Goal: Transaction & Acquisition: Obtain resource

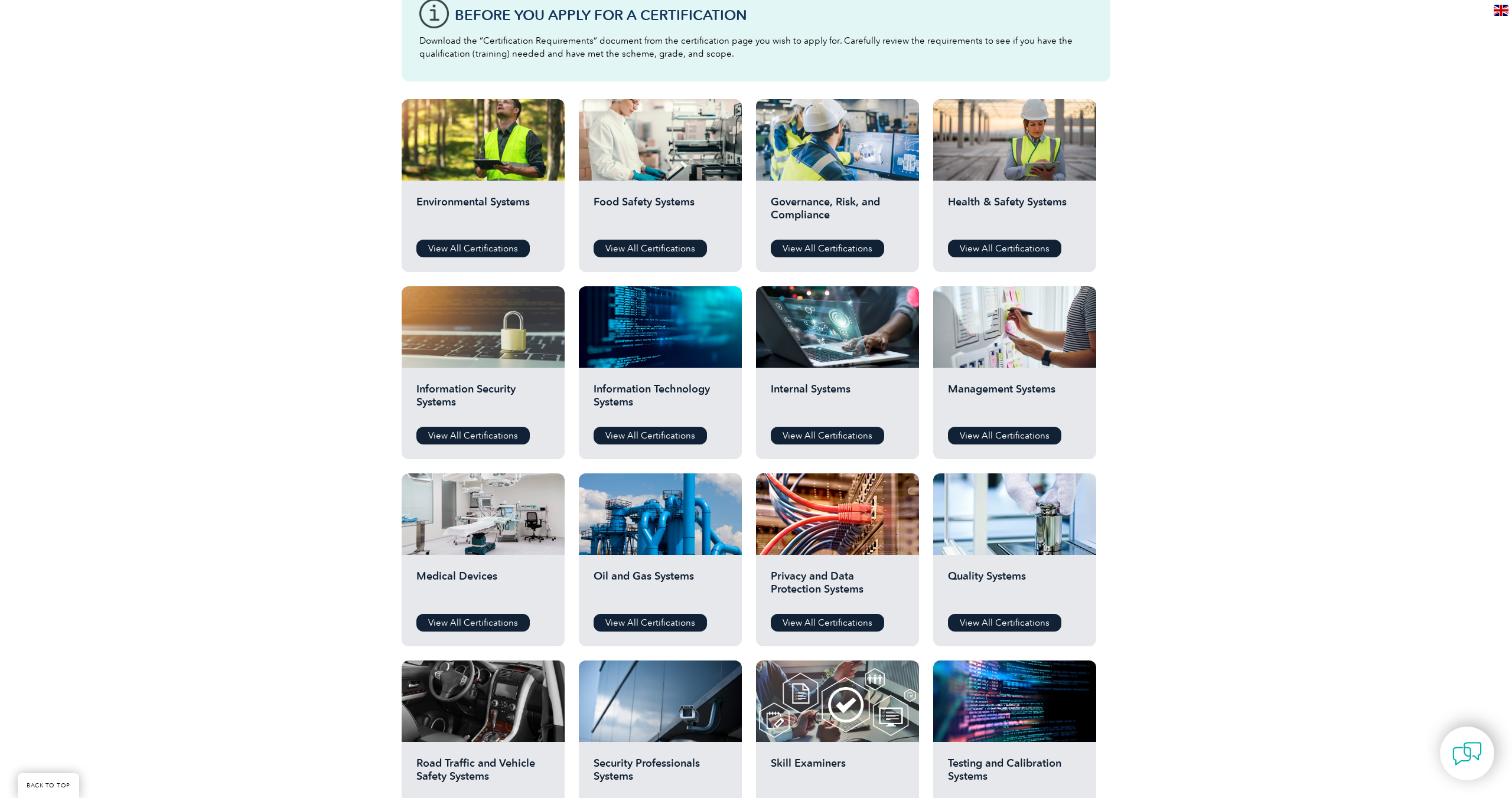
scroll to position [344, 0]
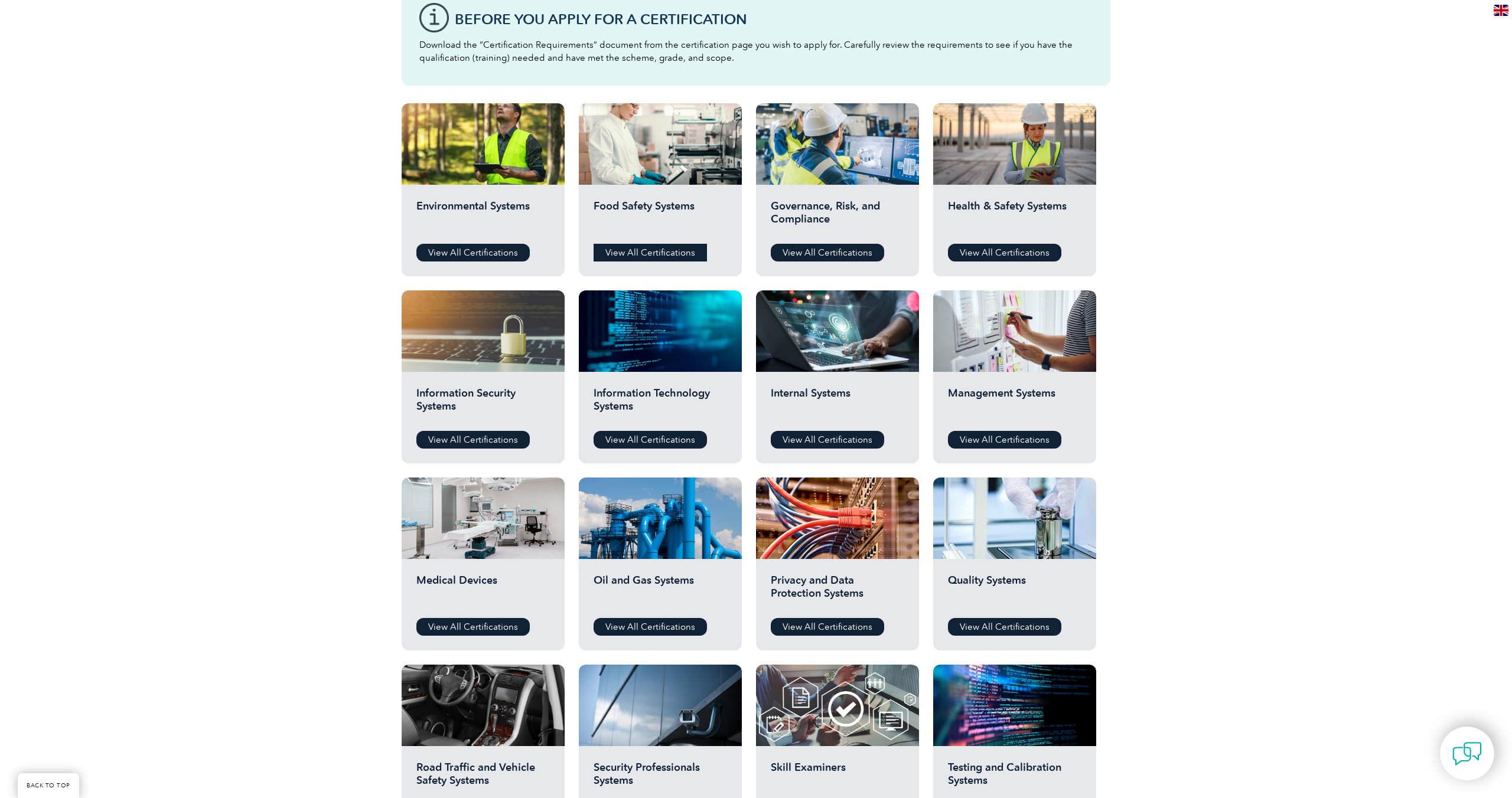
click at [678, 255] on link "View All Certifications" at bounding box center [650, 253] width 114 height 17
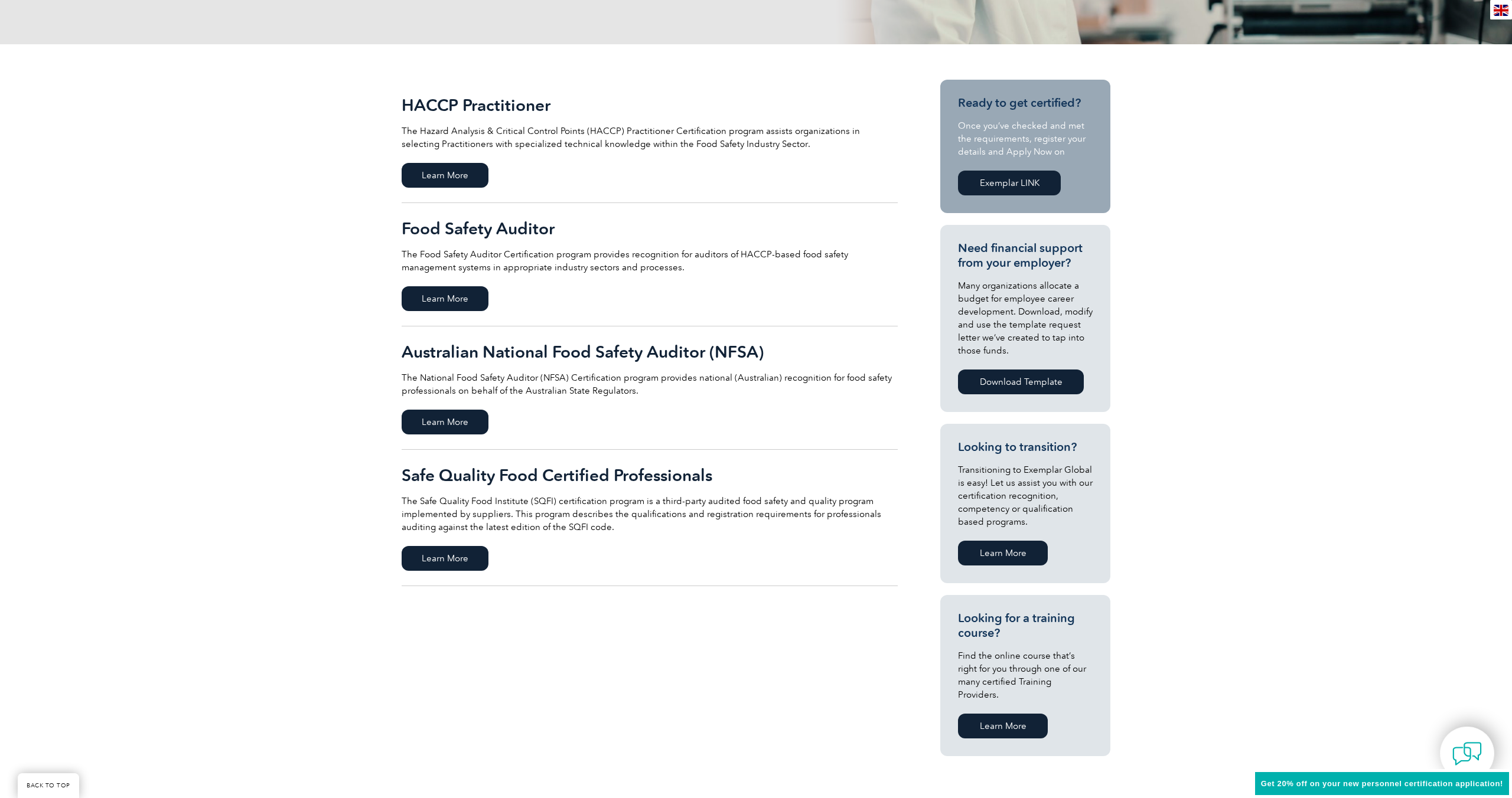
scroll to position [220, 0]
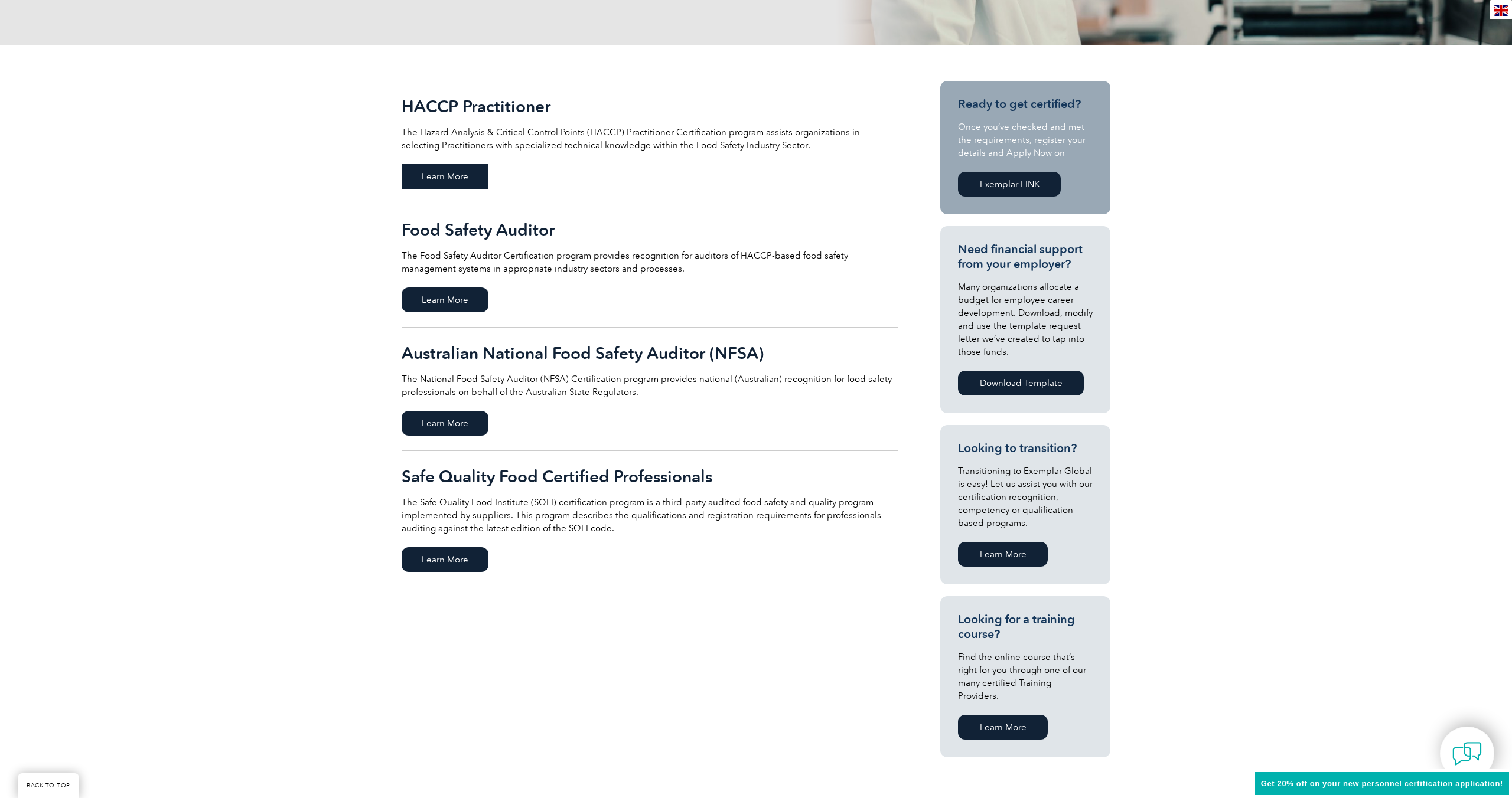
click at [444, 175] on span "Learn More" at bounding box center [445, 176] width 87 height 25
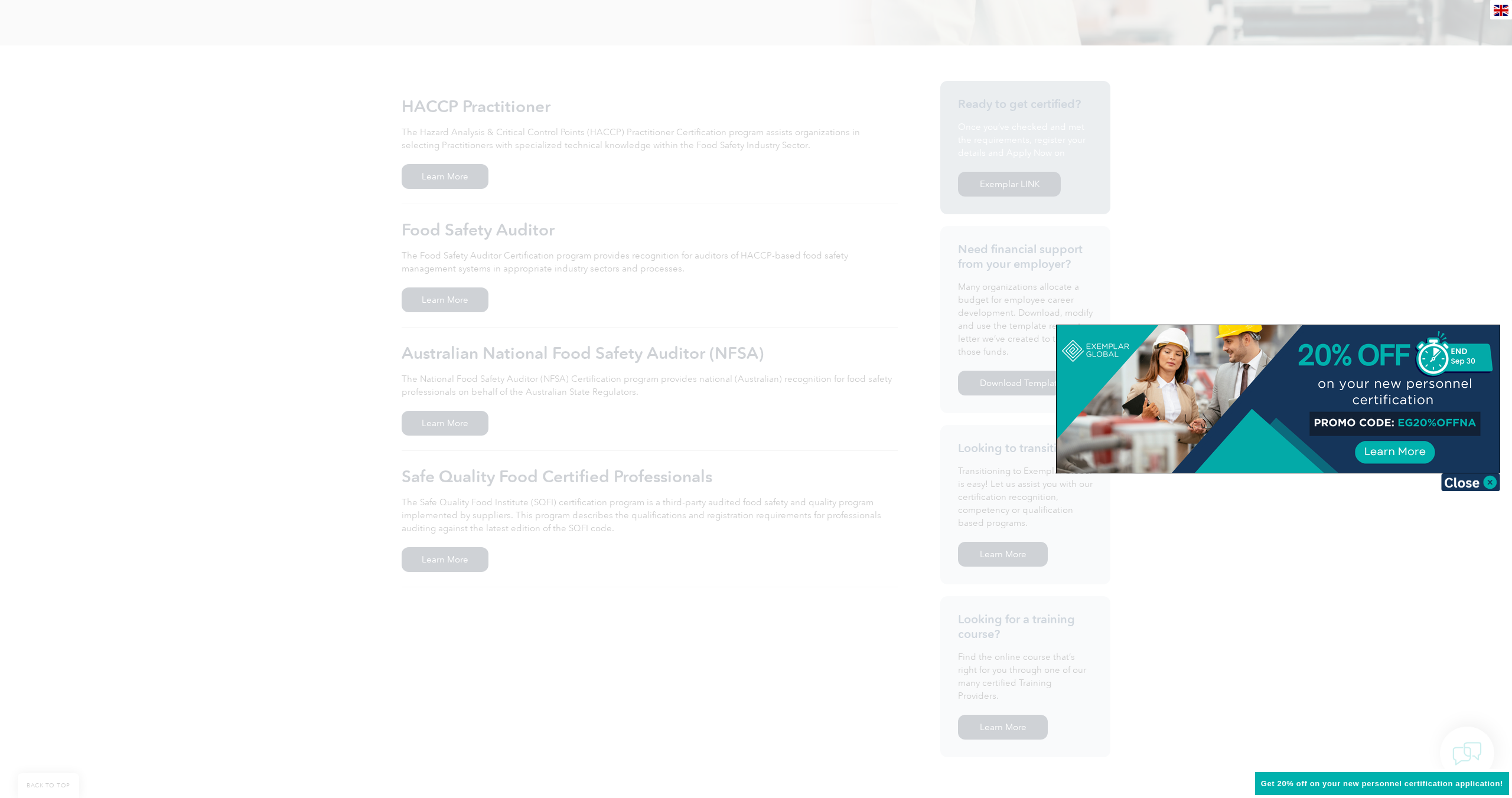
drag, startPoint x: 348, startPoint y: 306, endPoint x: 362, endPoint y: 299, distance: 15.7
click at [348, 306] on div at bounding box center [756, 399] width 1512 height 798
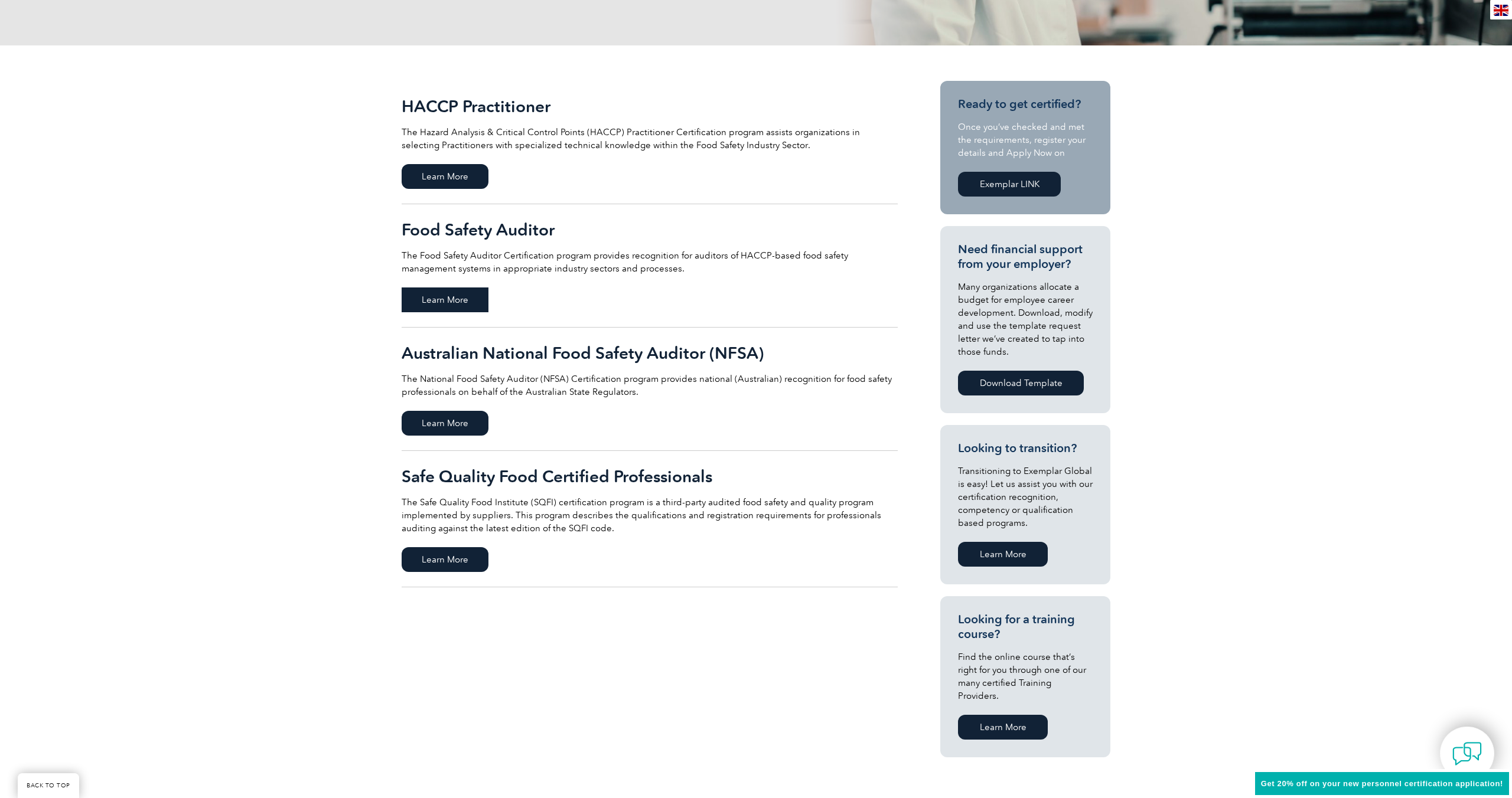
click at [432, 303] on span "Learn More" at bounding box center [445, 300] width 87 height 25
click at [433, 171] on span "Learn More" at bounding box center [445, 176] width 87 height 25
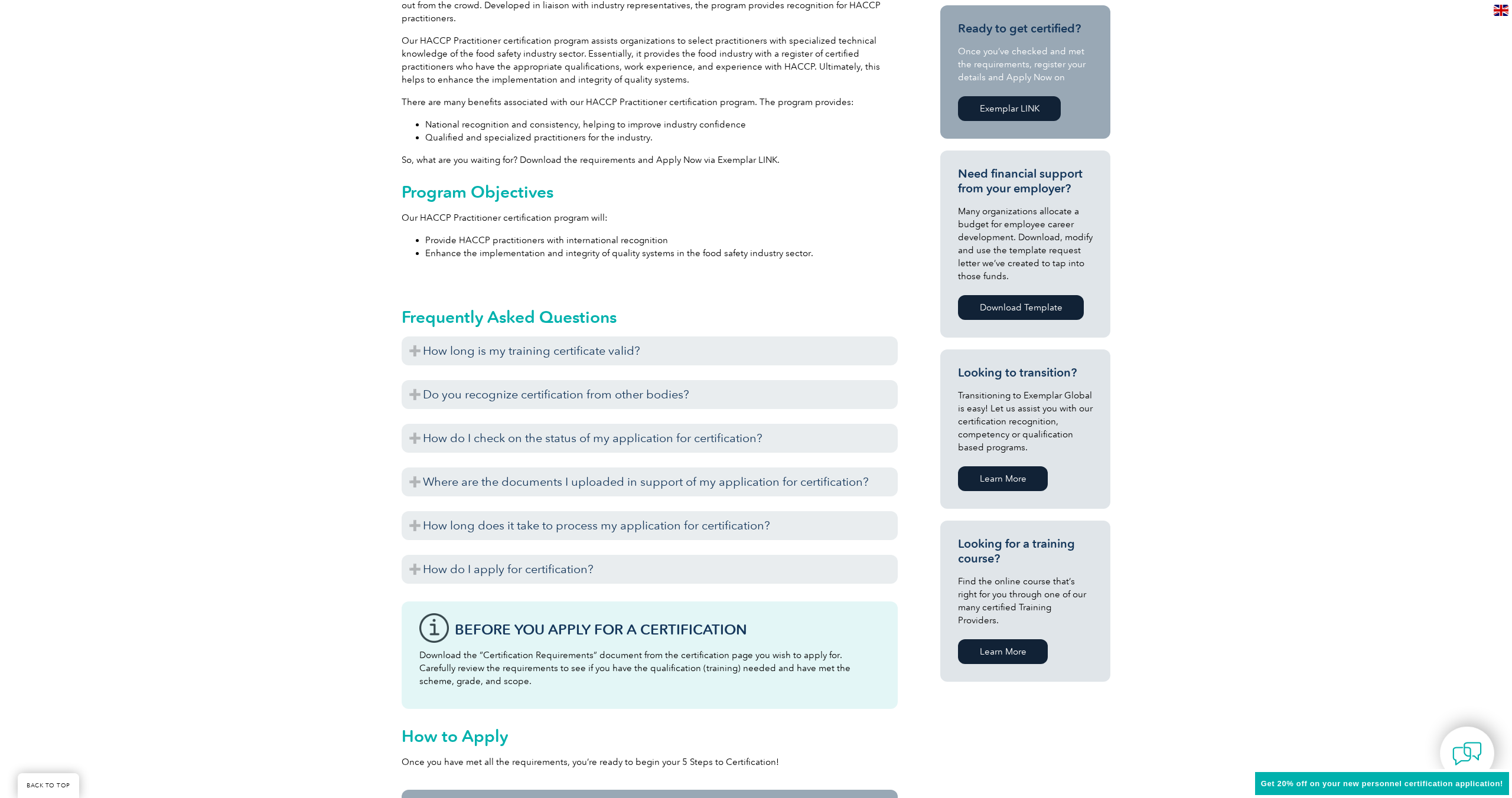
scroll to position [383, 0]
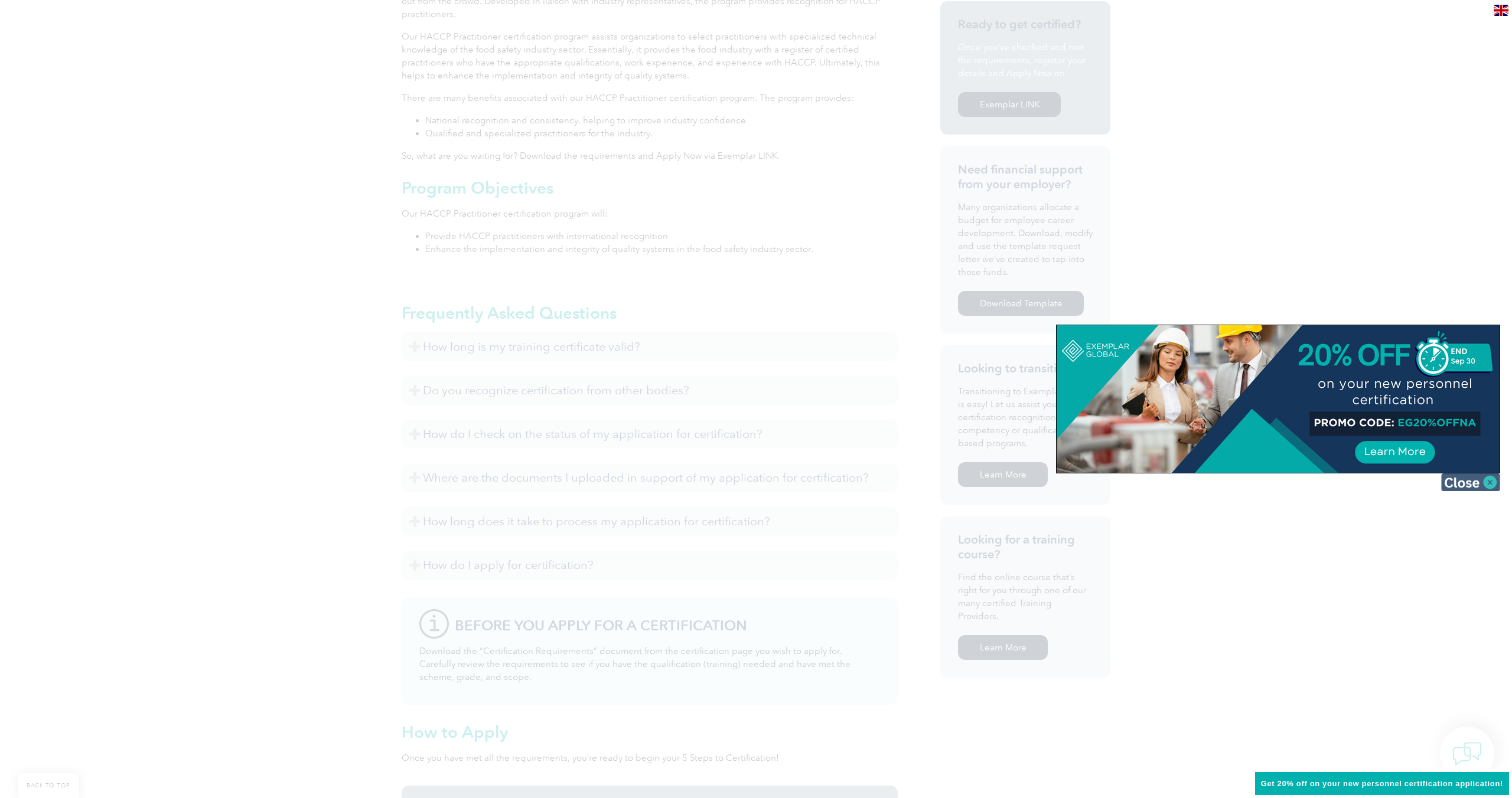
click at [1495, 486] on img at bounding box center [1470, 482] width 59 height 17
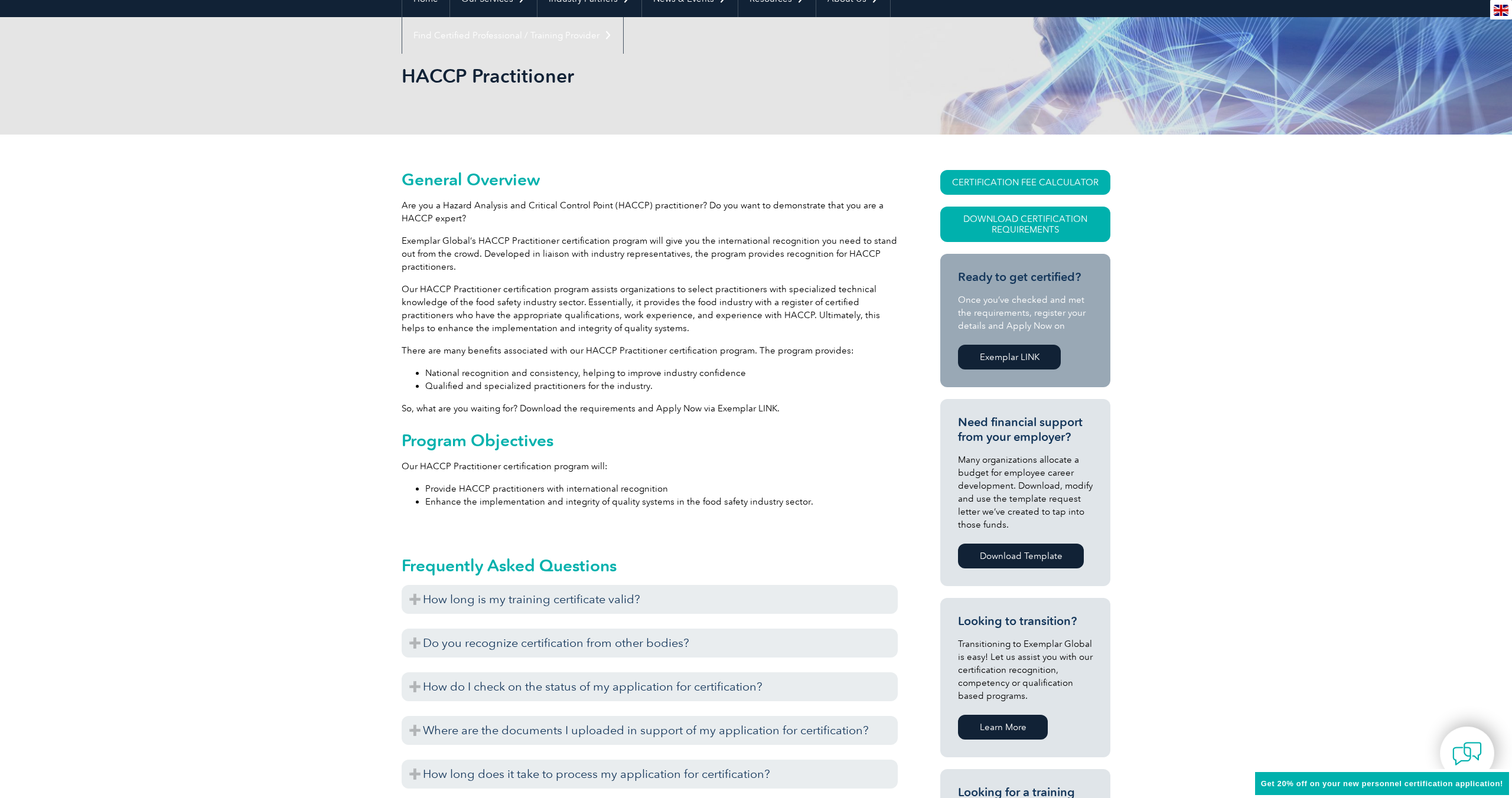
scroll to position [0, 0]
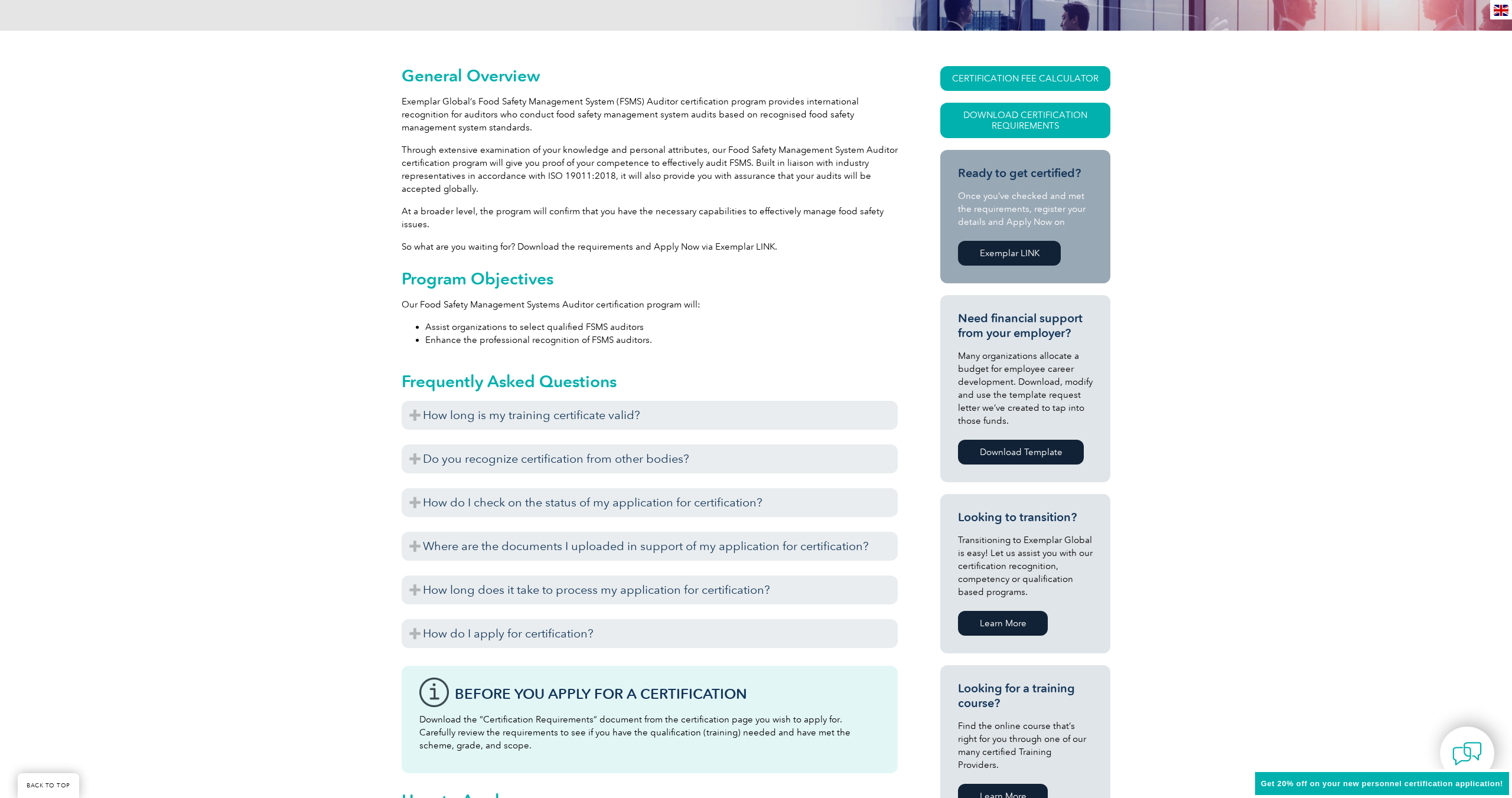
scroll to position [236, 0]
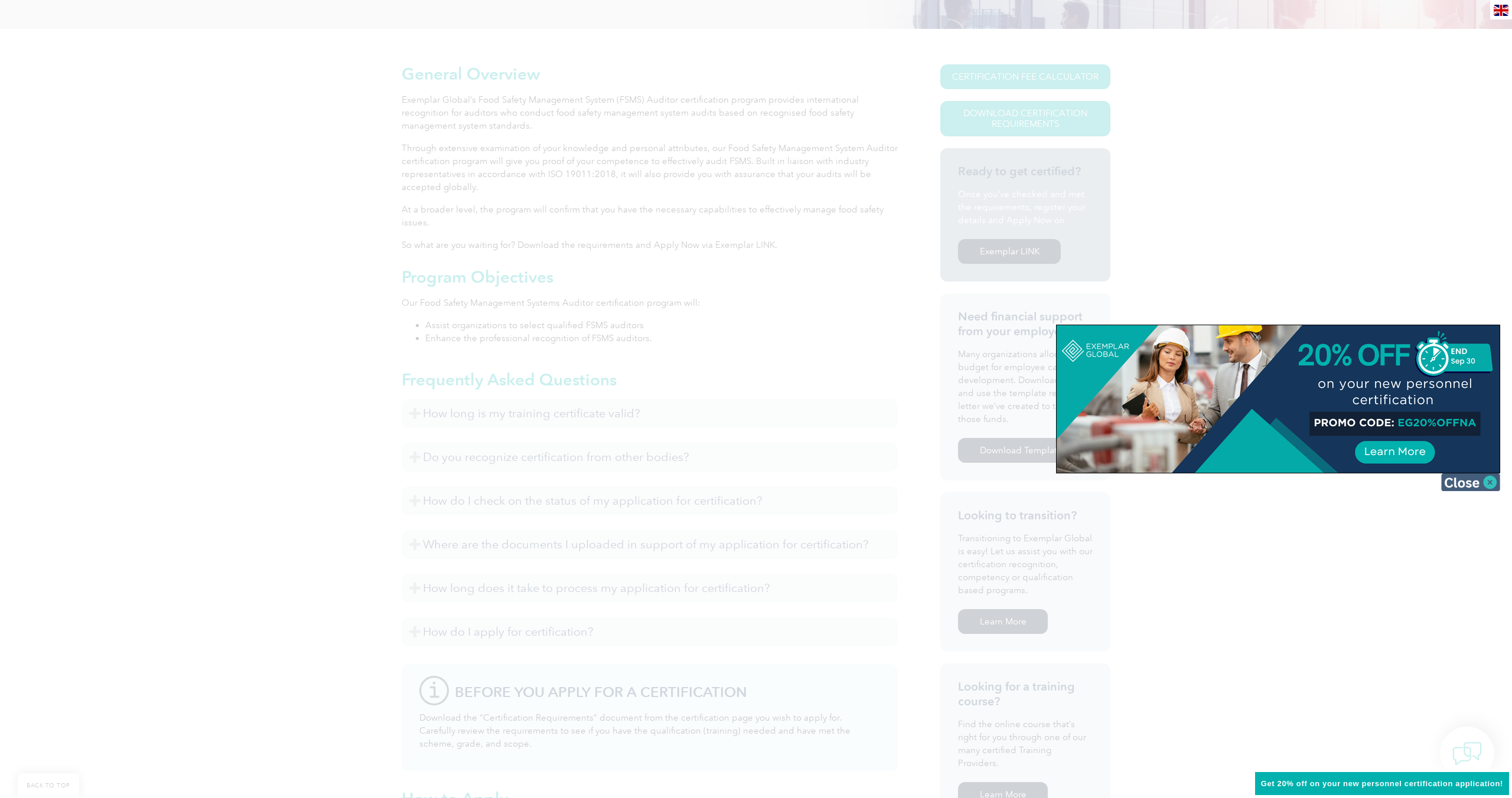
click at [1481, 484] on img at bounding box center [1470, 482] width 59 height 17
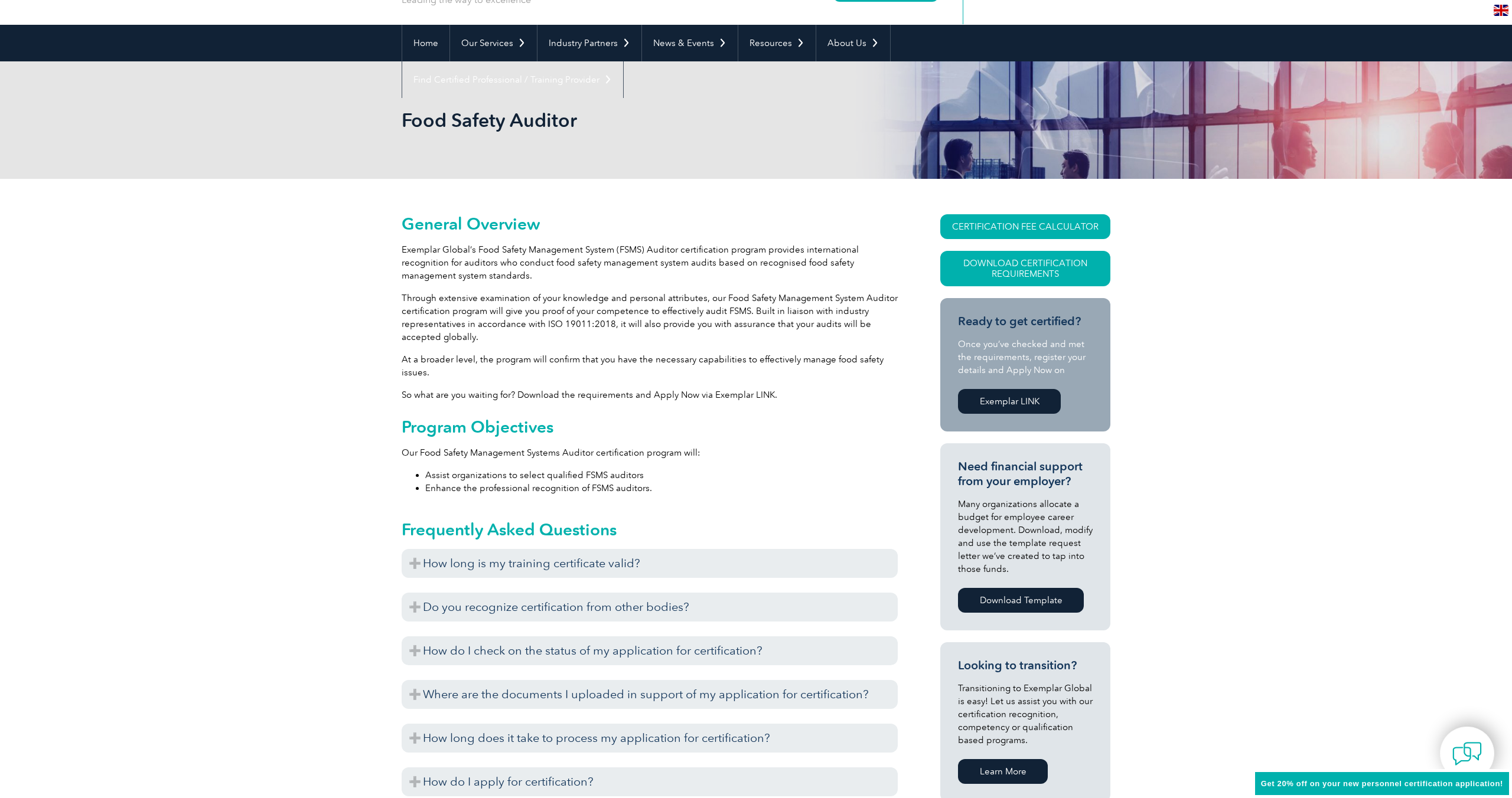
scroll to position [99, 0]
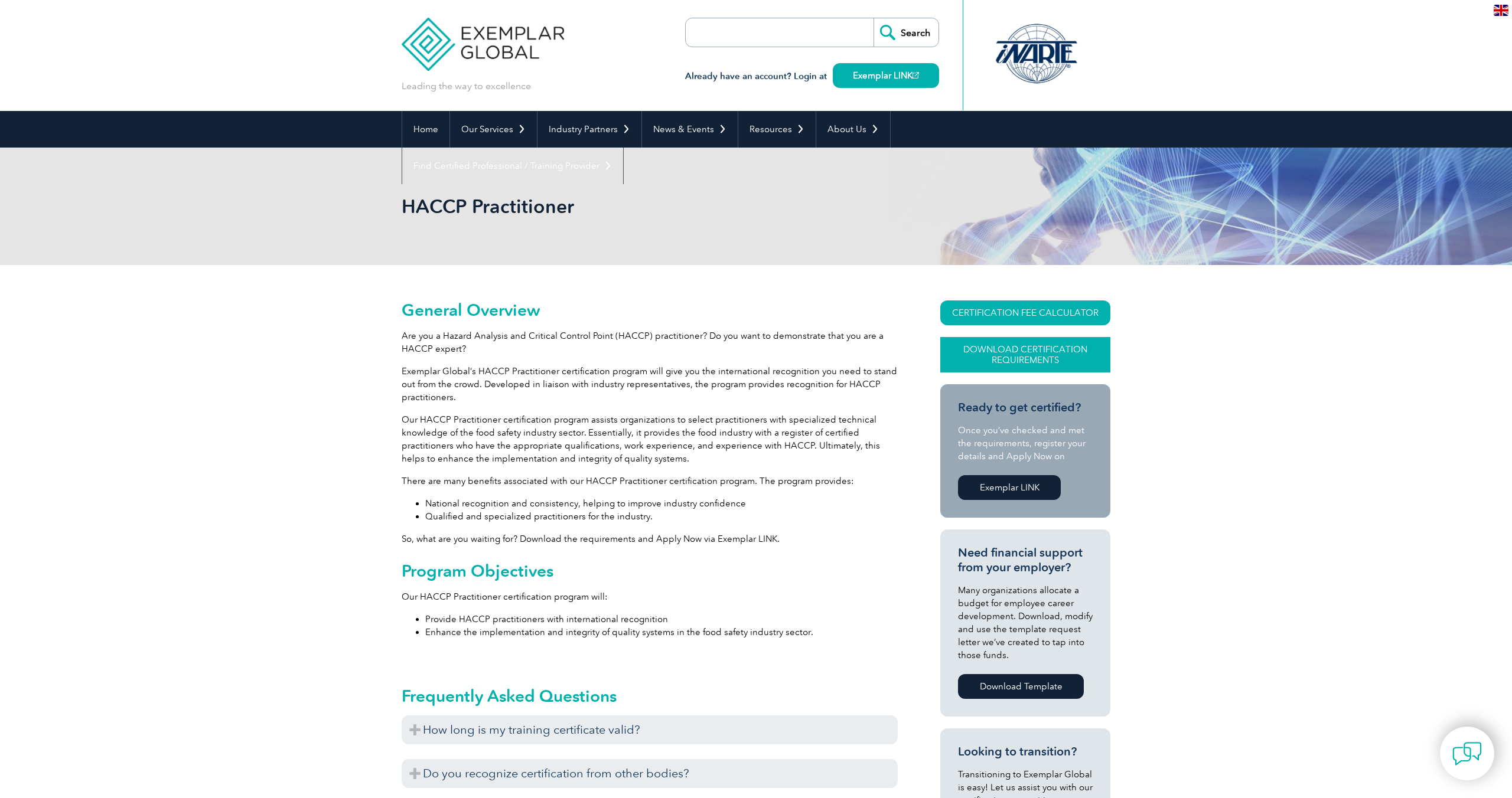
click at [998, 349] on link "Download Certification Requirements" at bounding box center [1025, 354] width 170 height 36
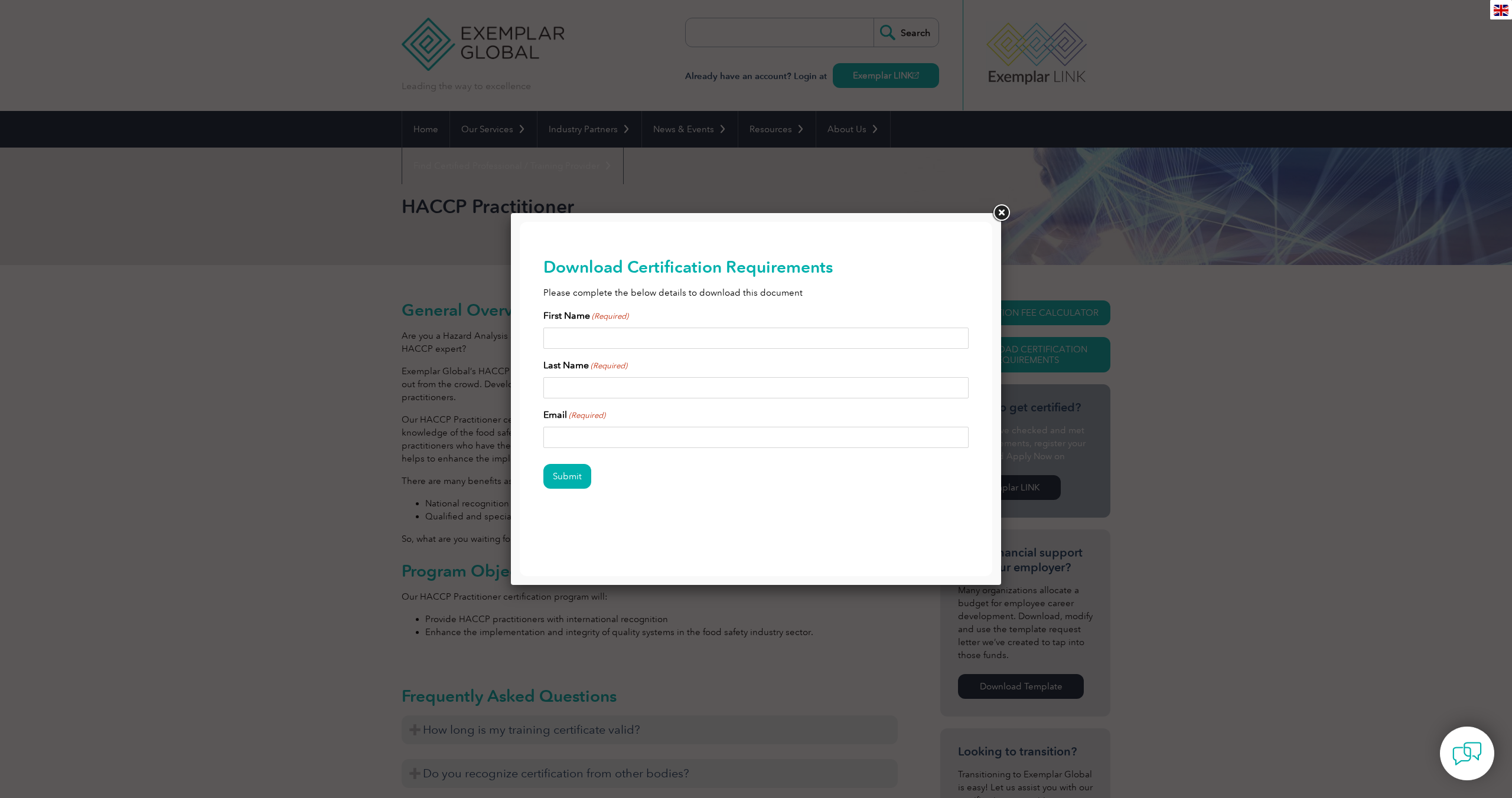
click at [587, 344] on input "First Name (Required)" at bounding box center [756, 338] width 425 height 21
type input "[PERSON_NAME]"
type input "[EMAIL_ADDRESS][DOMAIN_NAME]"
click at [559, 474] on input "Submit" at bounding box center [567, 476] width 48 height 25
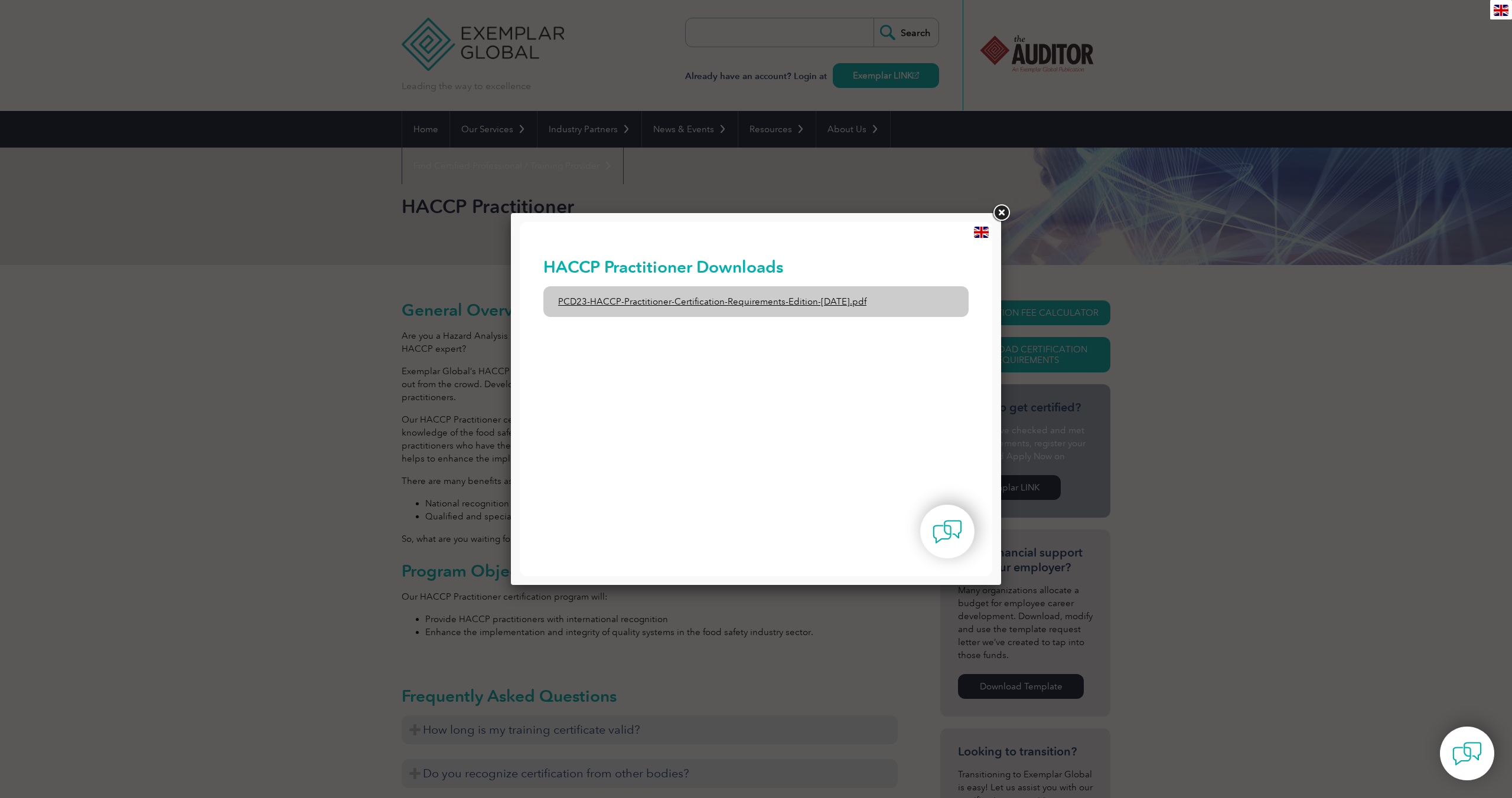
click at [602, 299] on link "PCD23-HACCP-Practitioner-Certification-Requirements-Edition-[DATE].pdf" at bounding box center [756, 301] width 425 height 31
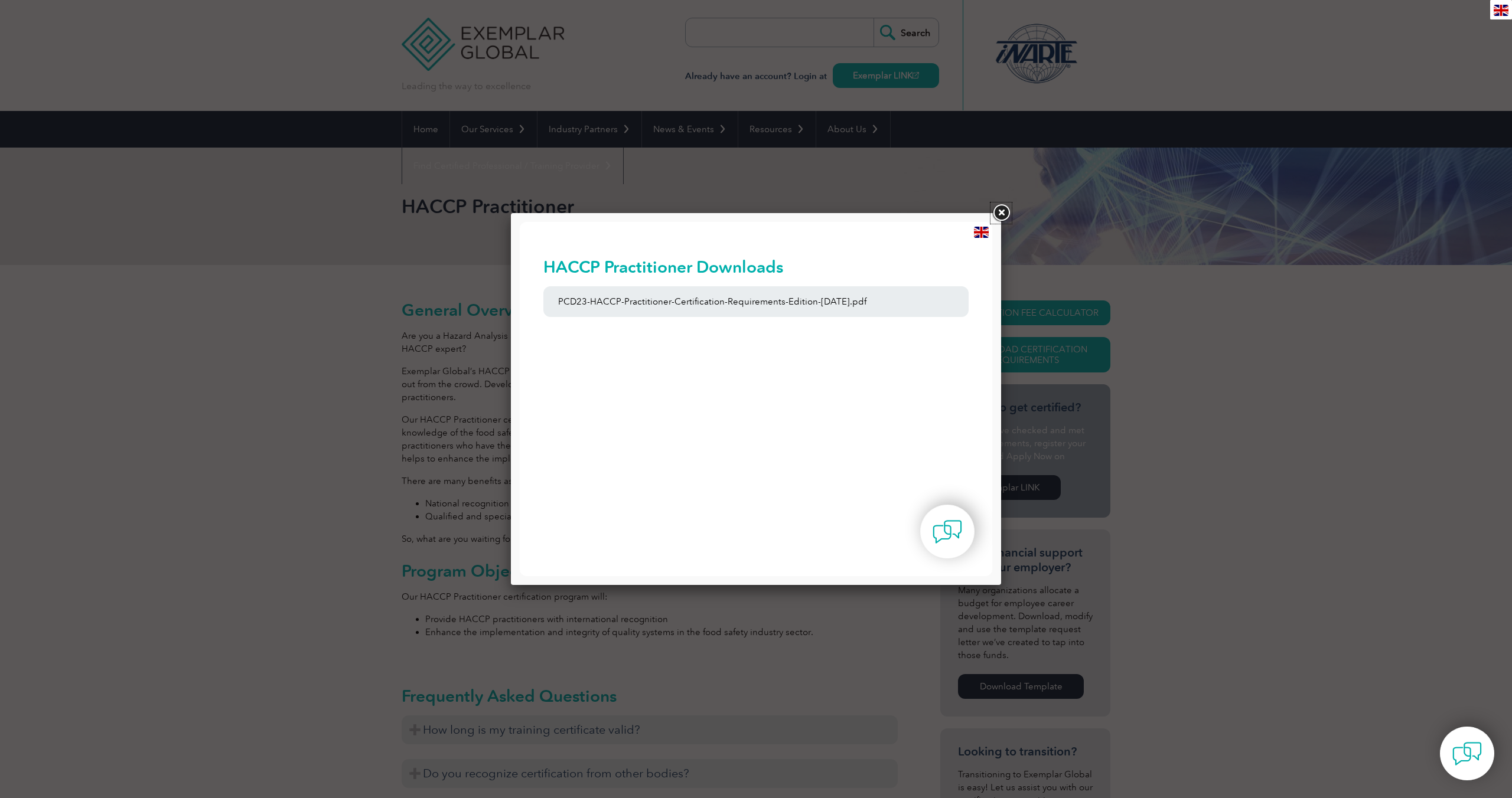
click at [1003, 210] on link at bounding box center [1001, 213] width 21 height 21
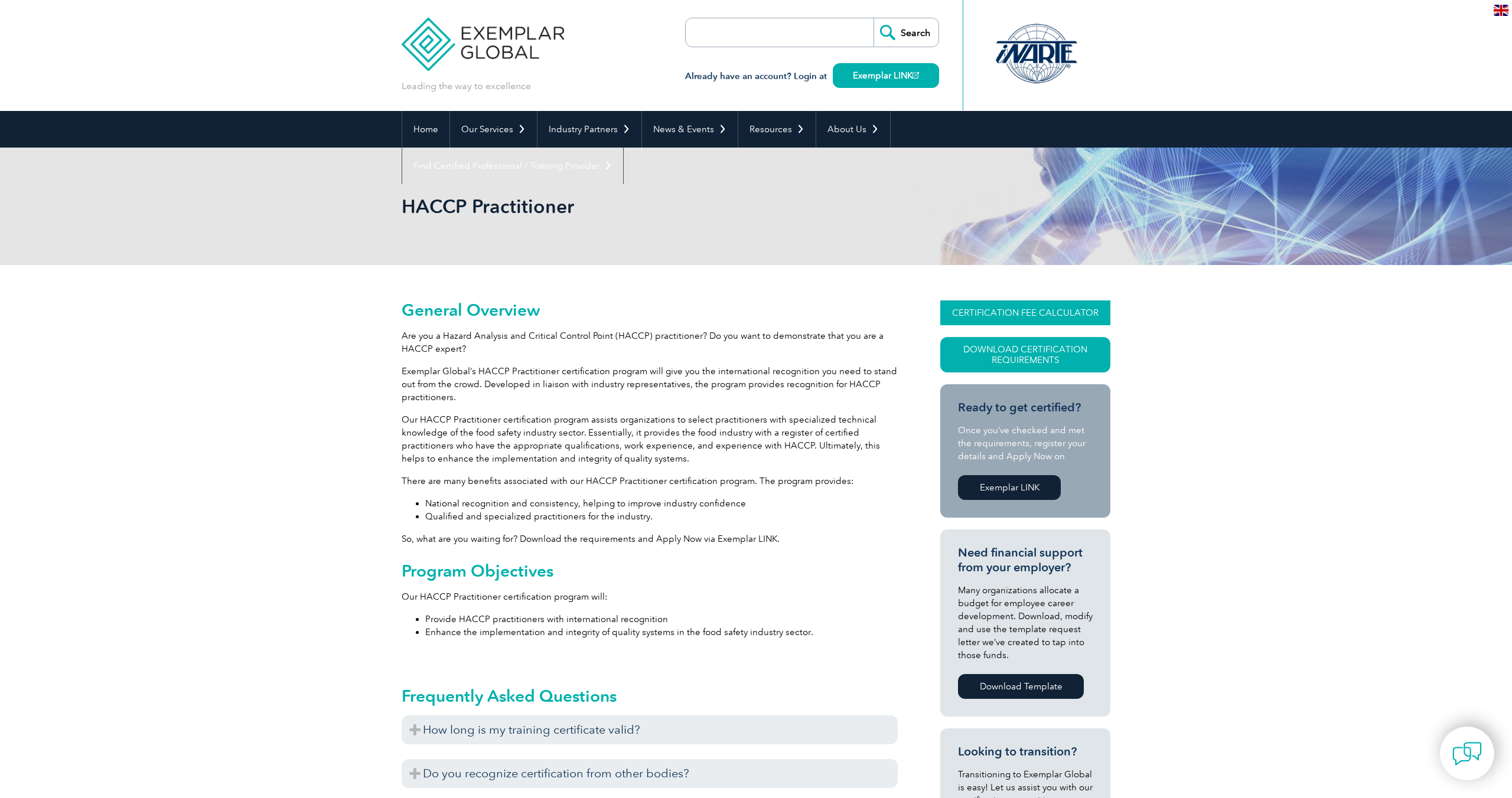
click at [964, 317] on link "CERTIFICATION FEE CALCULATOR" at bounding box center [1025, 313] width 170 height 25
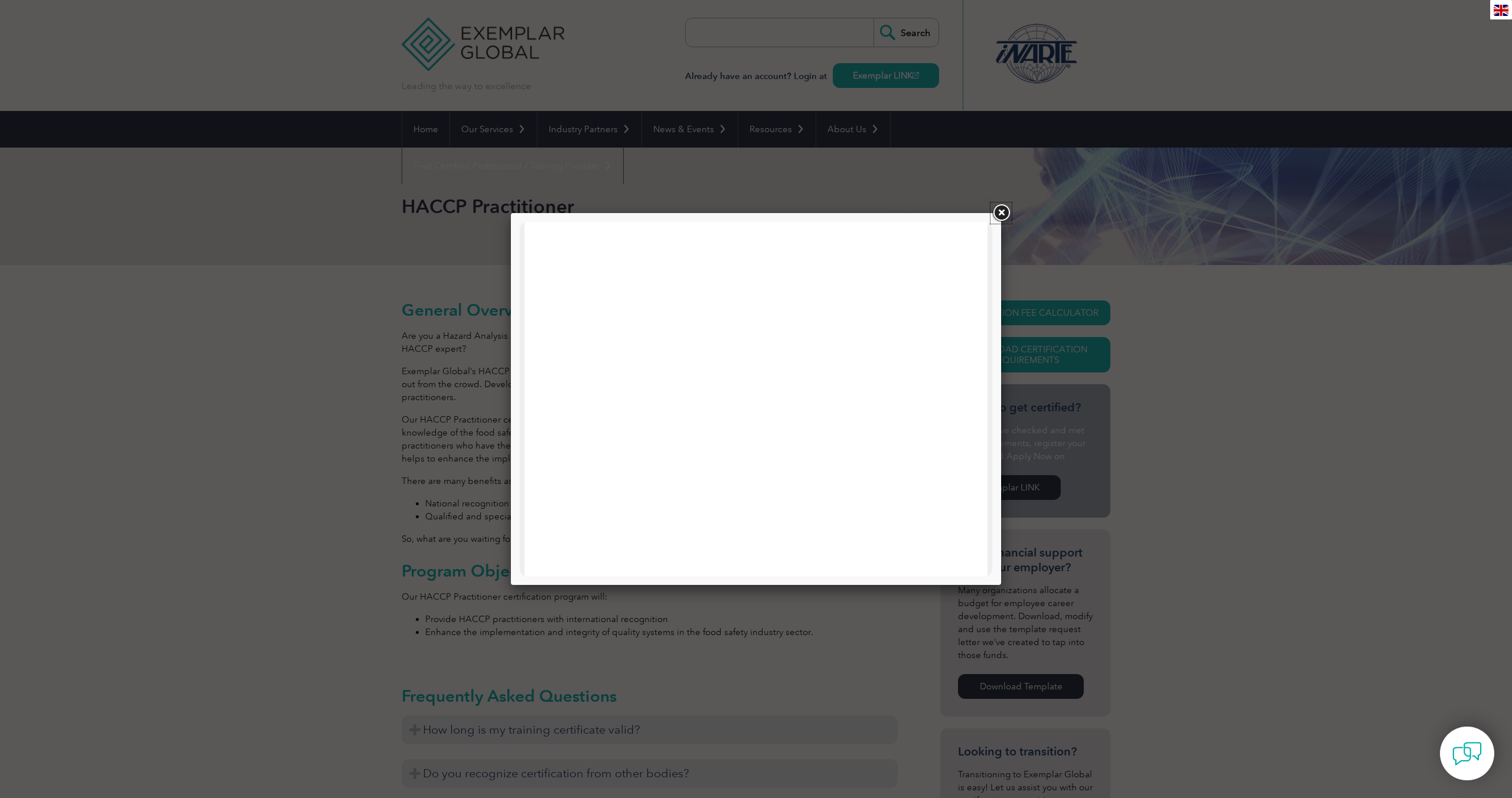
click at [998, 213] on link at bounding box center [1001, 213] width 21 height 21
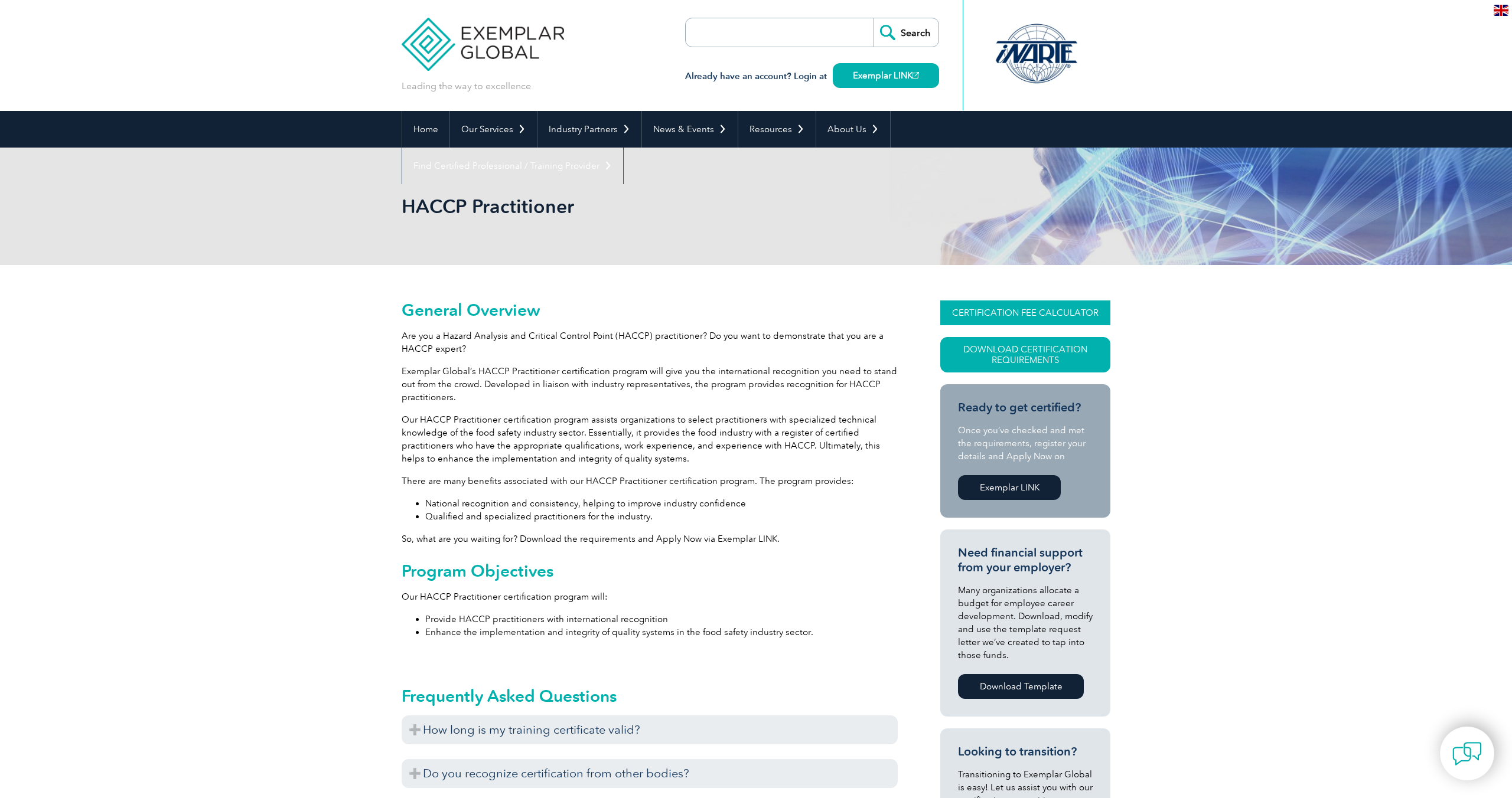
click at [1001, 304] on link "CERTIFICATION FEE CALCULATOR" at bounding box center [1025, 313] width 170 height 25
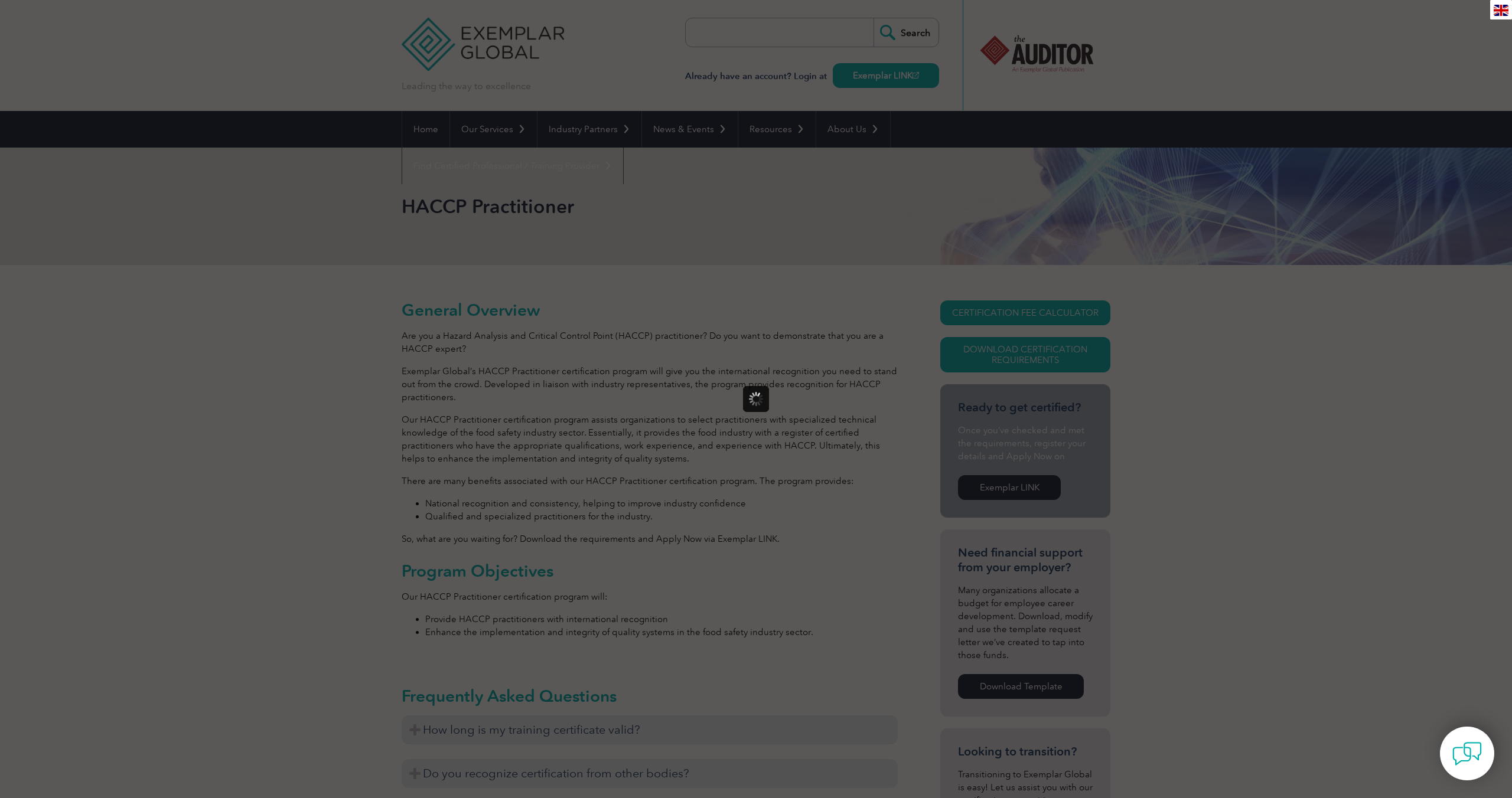
click at [269, 421] on div at bounding box center [756, 399] width 1512 height 798
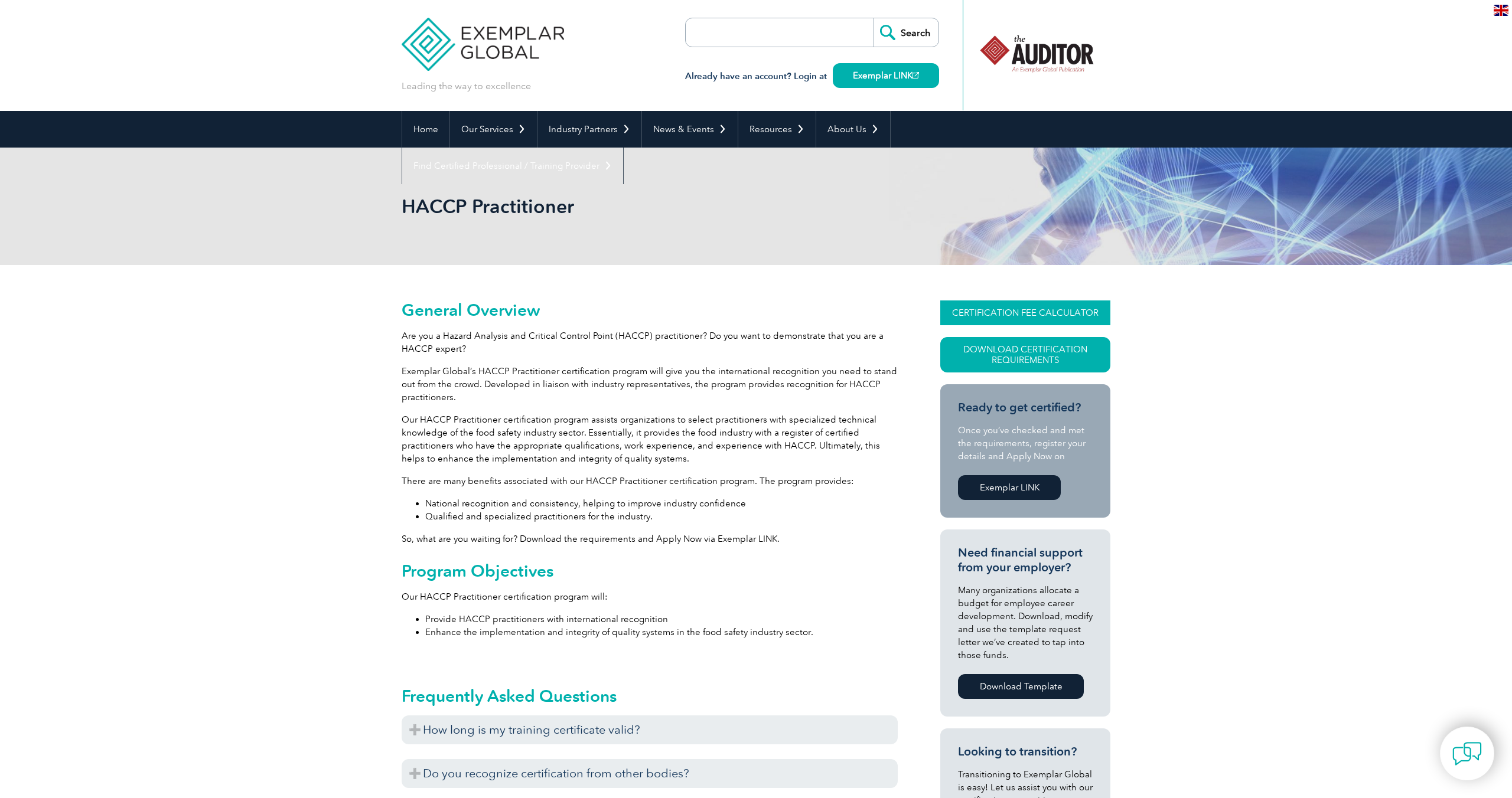
click at [979, 317] on link "CERTIFICATION FEE CALCULATOR" at bounding box center [1025, 313] width 170 height 25
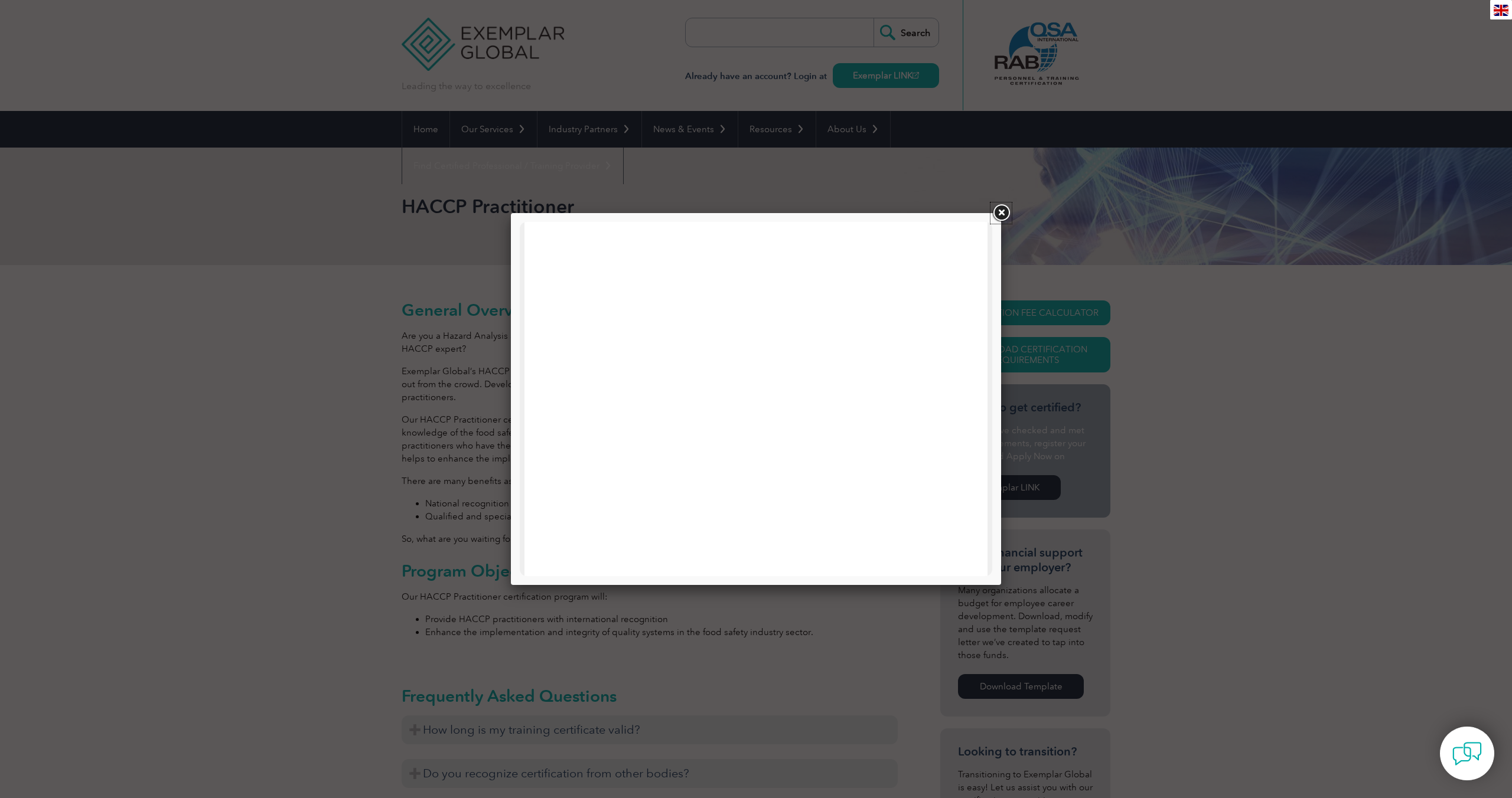
click at [1005, 213] on link at bounding box center [1001, 213] width 21 height 21
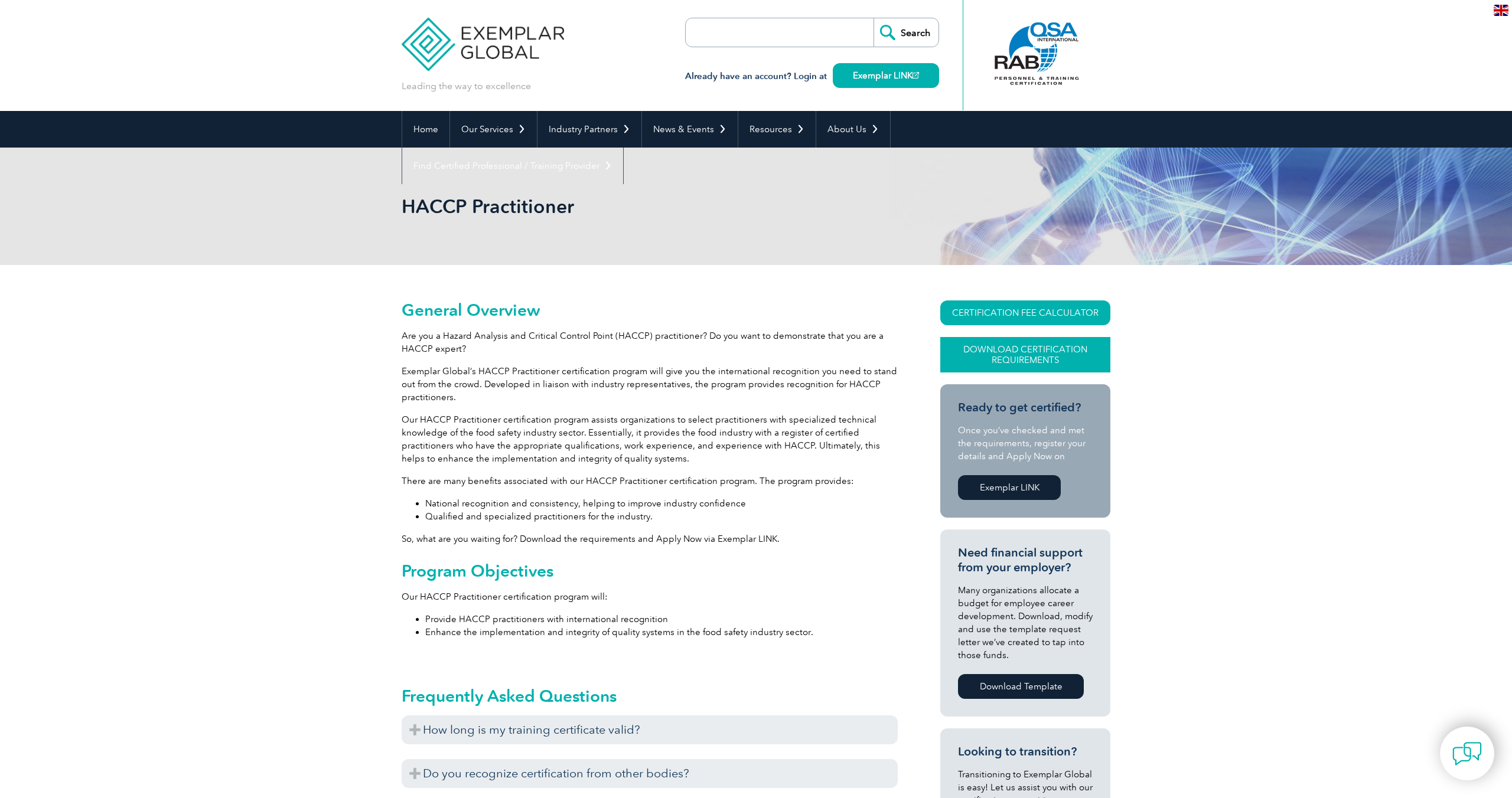
click at [1010, 358] on link "Download Certification Requirements" at bounding box center [1025, 354] width 170 height 36
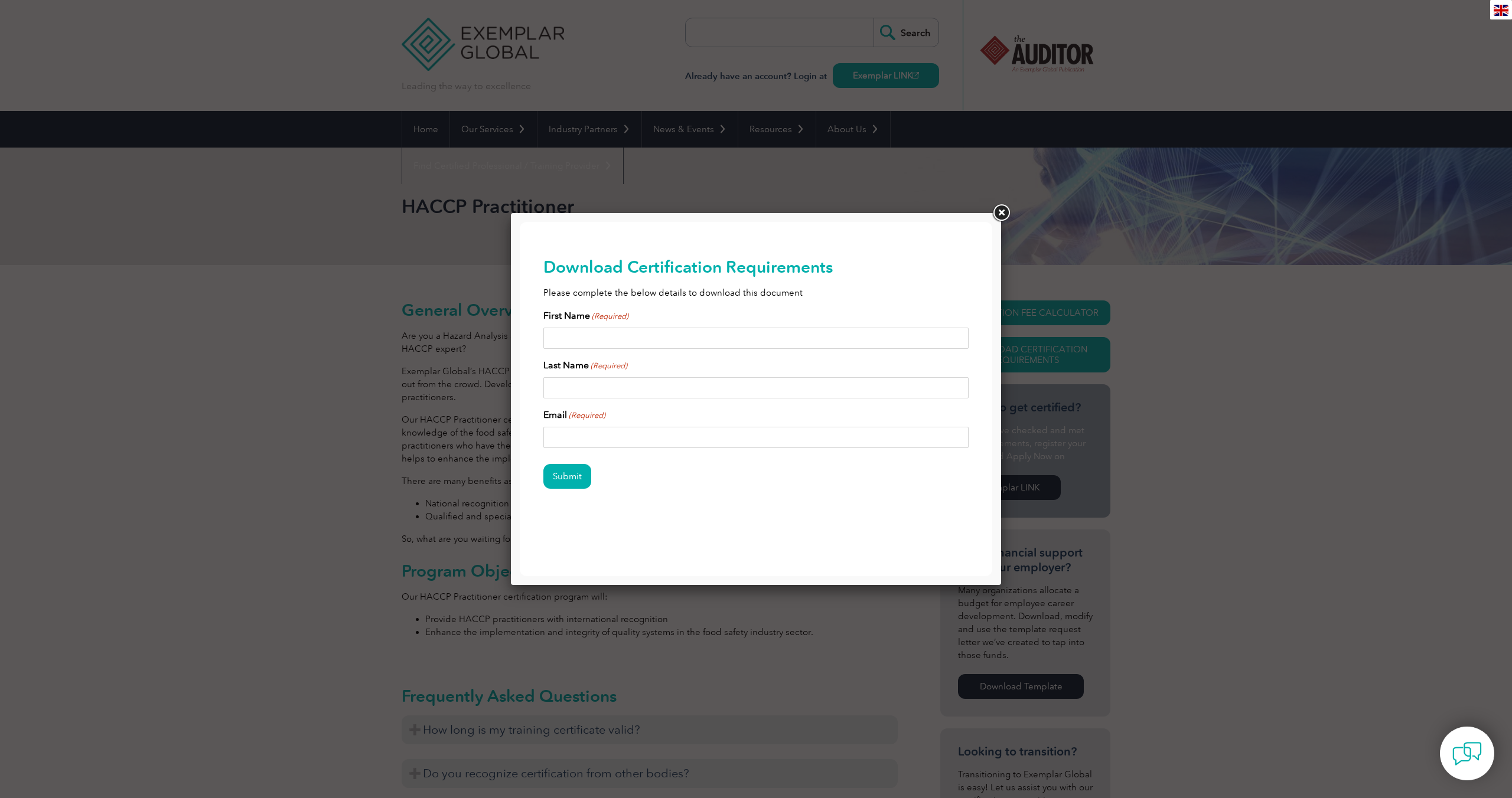
click at [1003, 210] on link at bounding box center [1001, 213] width 21 height 21
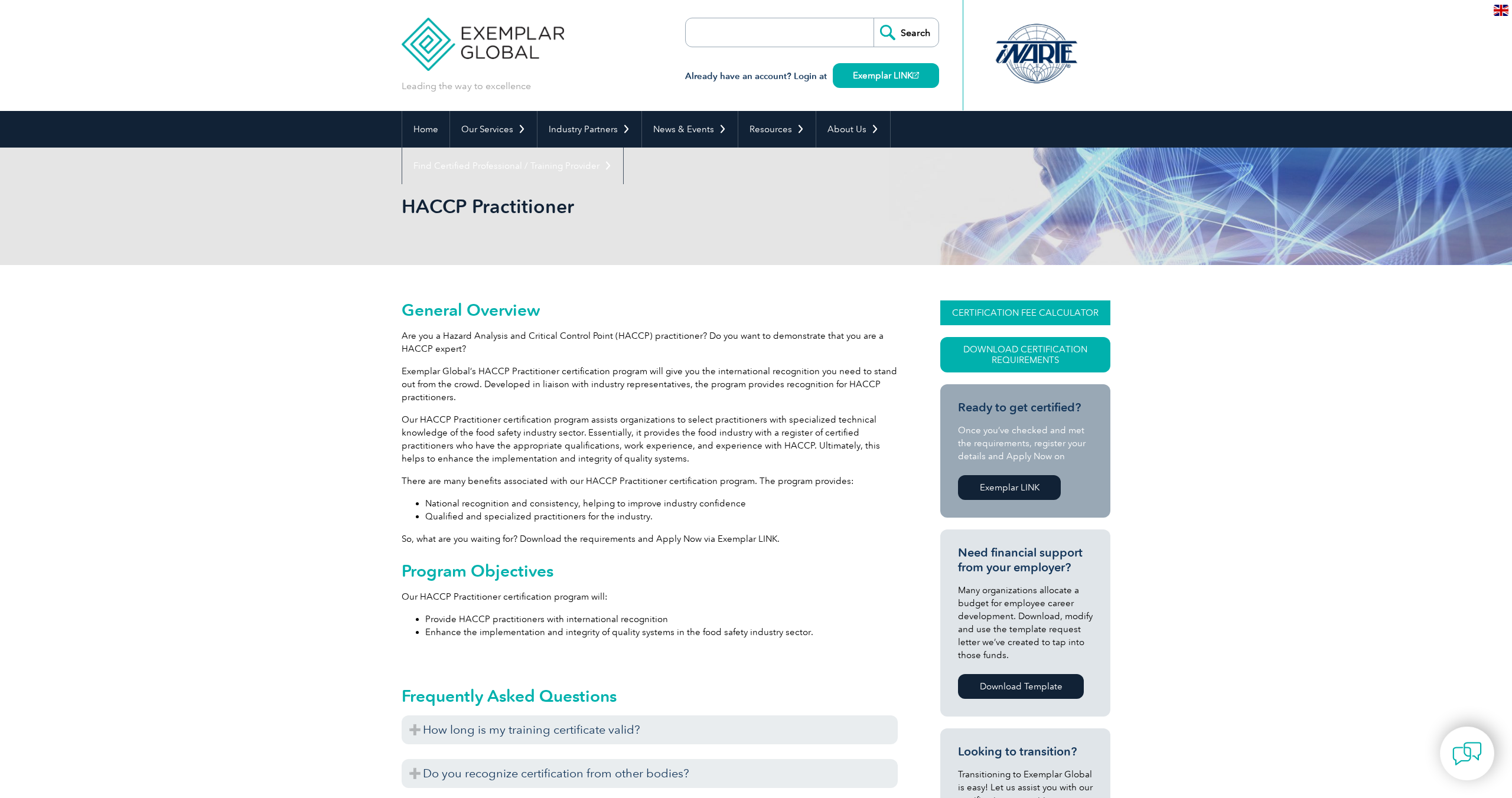
click at [960, 310] on link "CERTIFICATION FEE CALCULATOR" at bounding box center [1025, 313] width 170 height 25
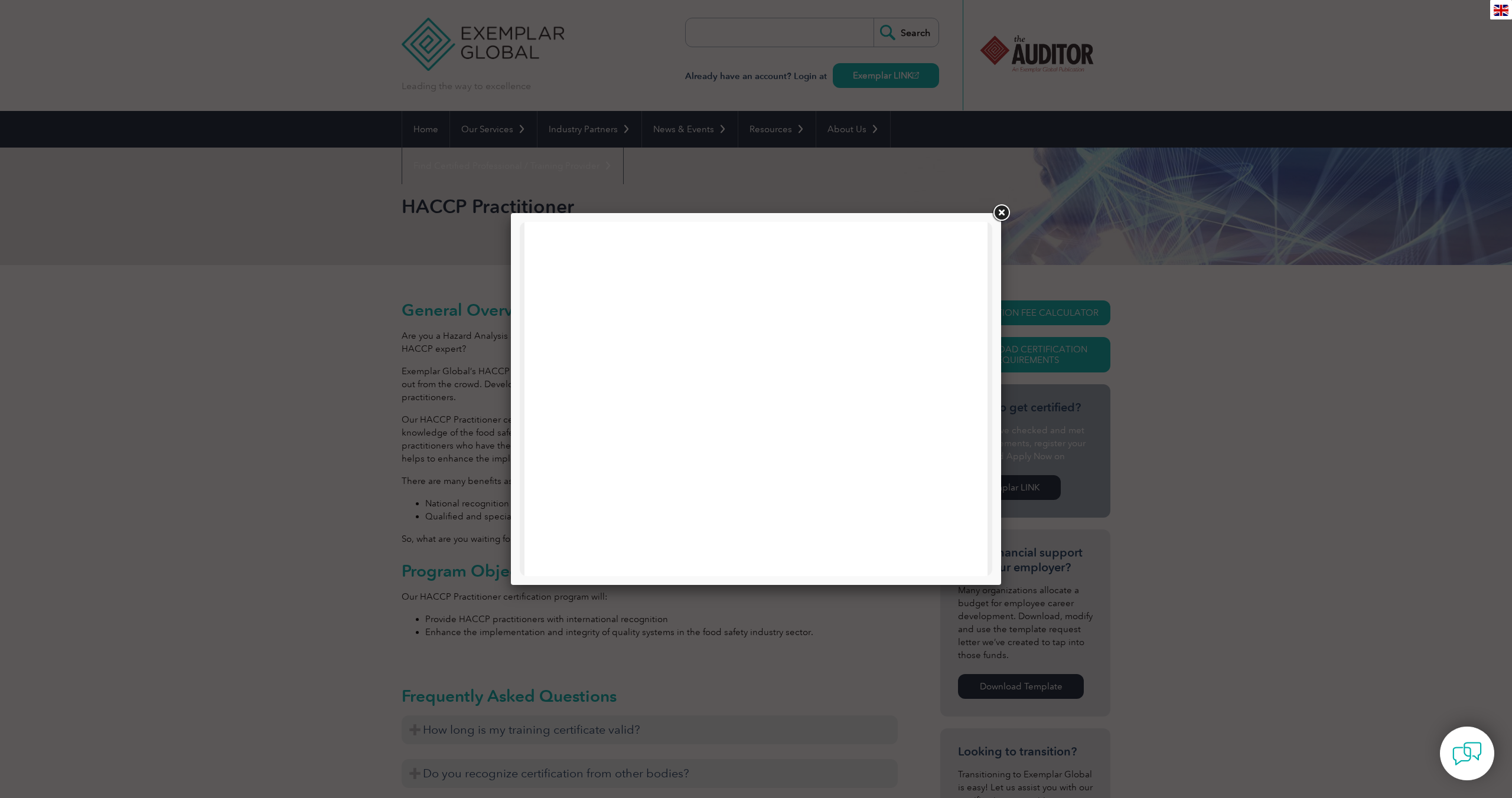
click at [1001, 218] on link at bounding box center [1001, 213] width 21 height 21
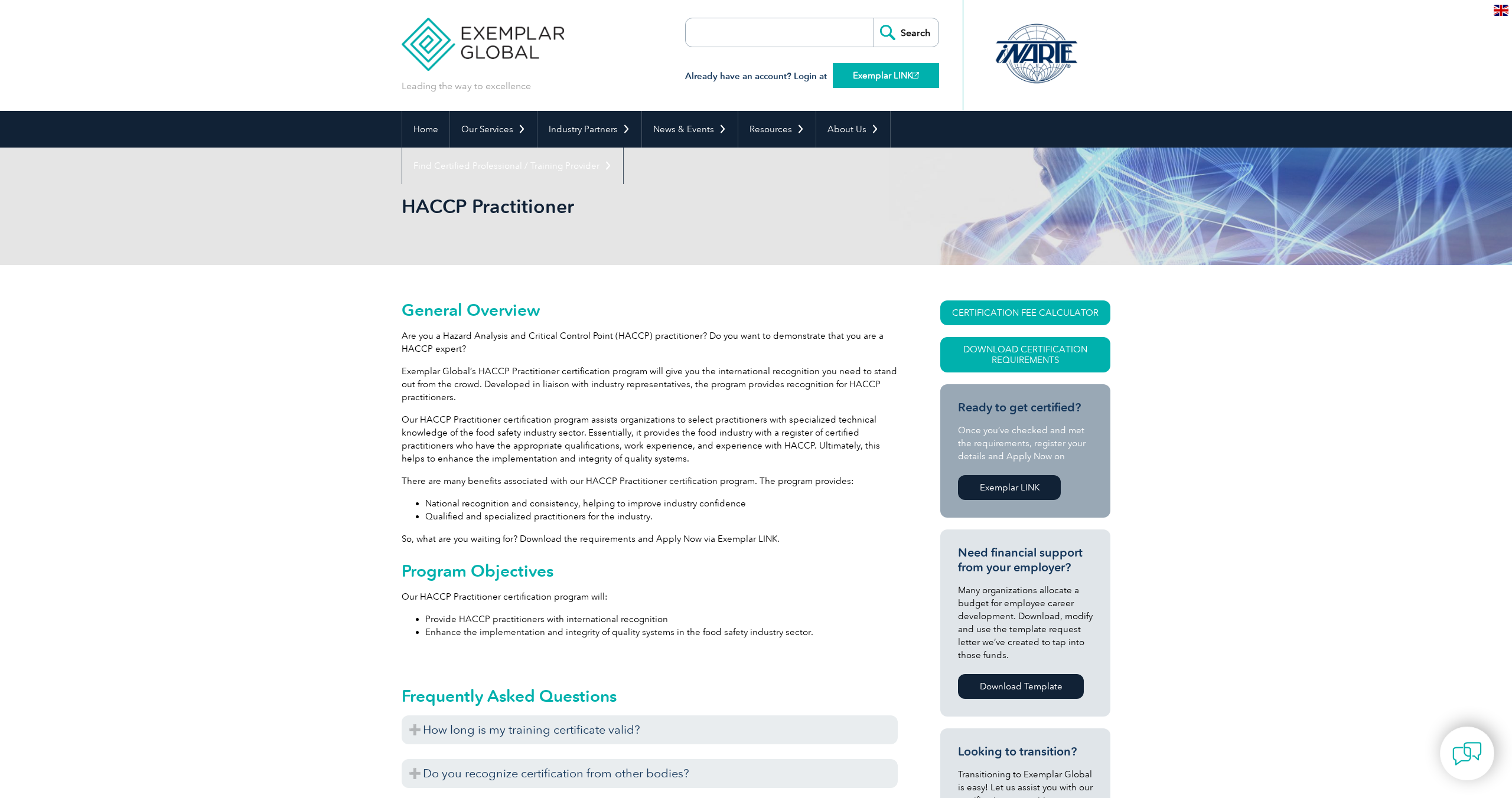
click at [874, 80] on link "Exemplar LINK" at bounding box center [885, 76] width 106 height 25
